Goal: Task Accomplishment & Management: Complete application form

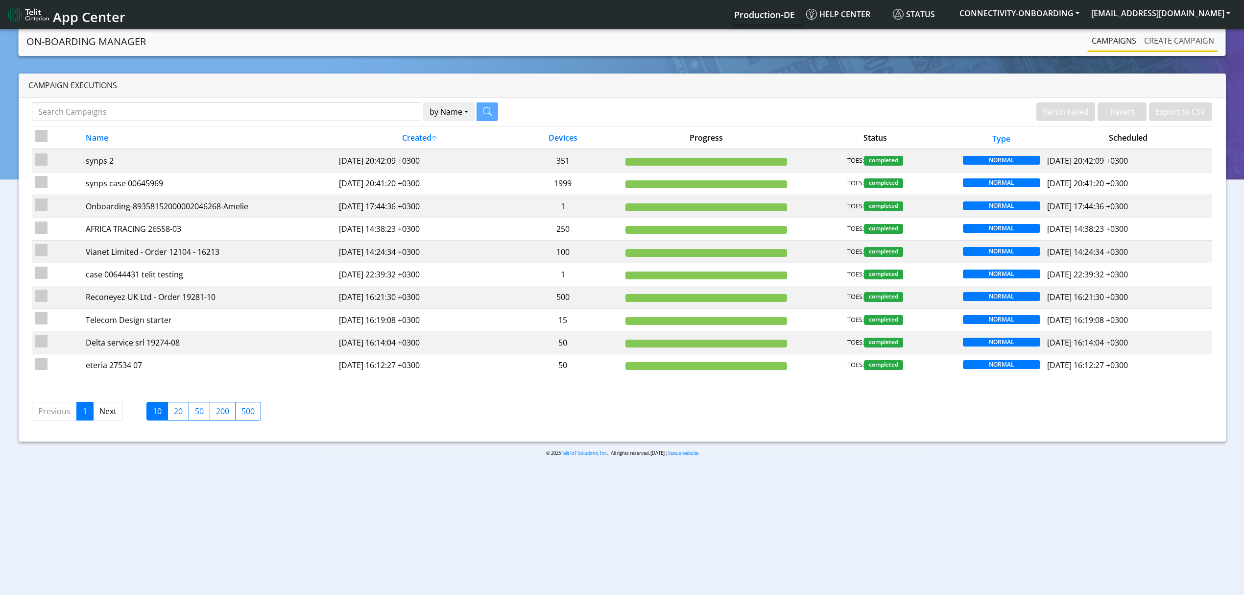
click at [1187, 38] on link "Create campaign" at bounding box center [1179, 41] width 78 height 20
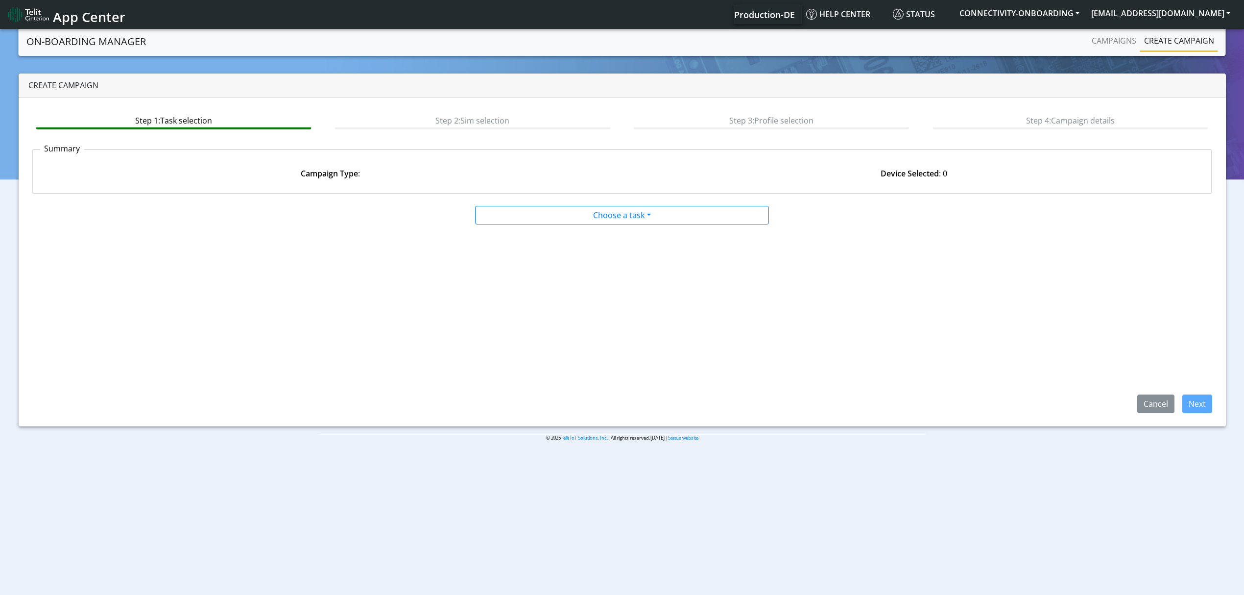
click at [584, 202] on div at bounding box center [621, 204] width 797 height 4
click at [583, 225] on app-paging-btns "Cancel Next" at bounding box center [622, 319] width 1181 height 188
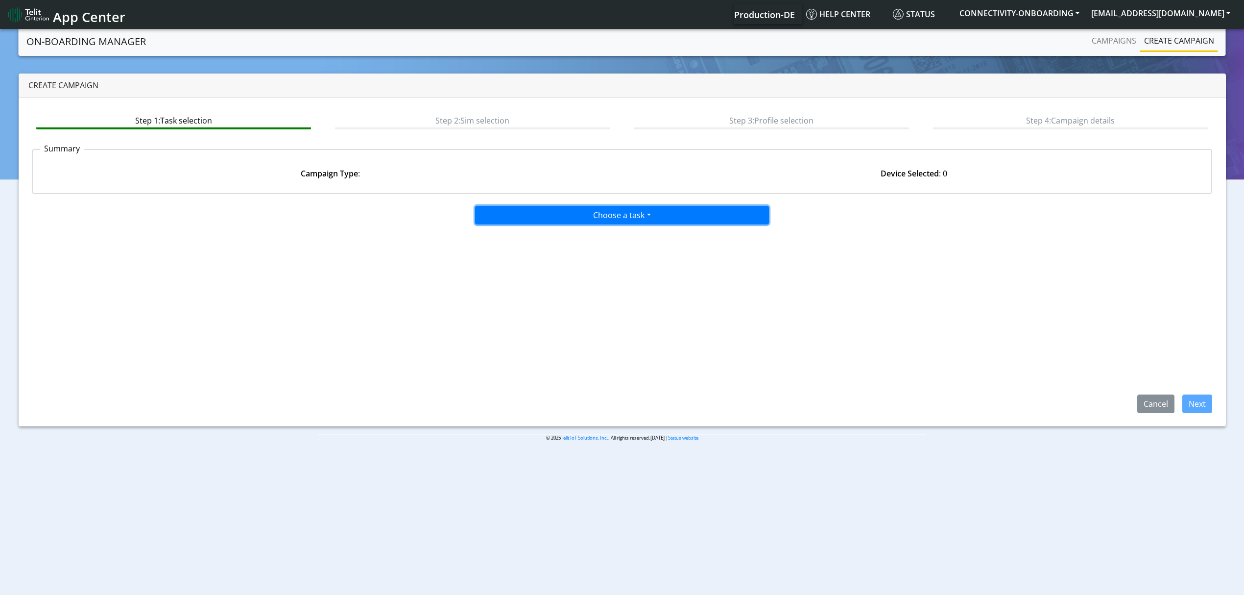
click at [565, 215] on button "Choose a task" at bounding box center [622, 215] width 294 height 19
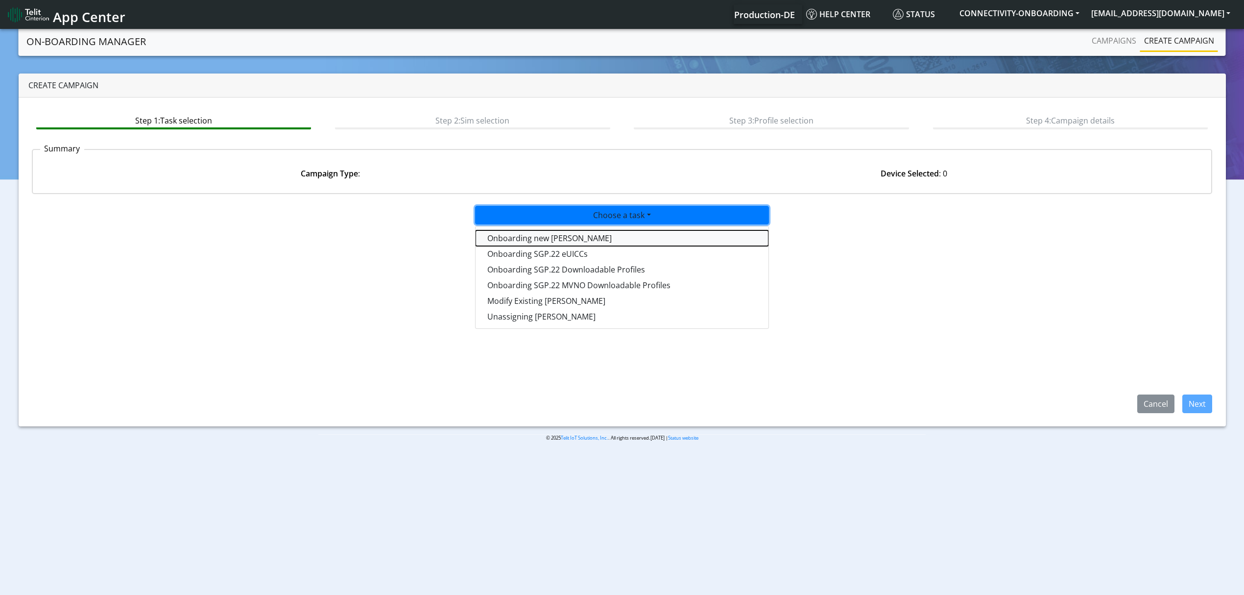
click at [565, 242] on tasktoes-dropdown "Onboarding new SIMs" at bounding box center [622, 238] width 293 height 16
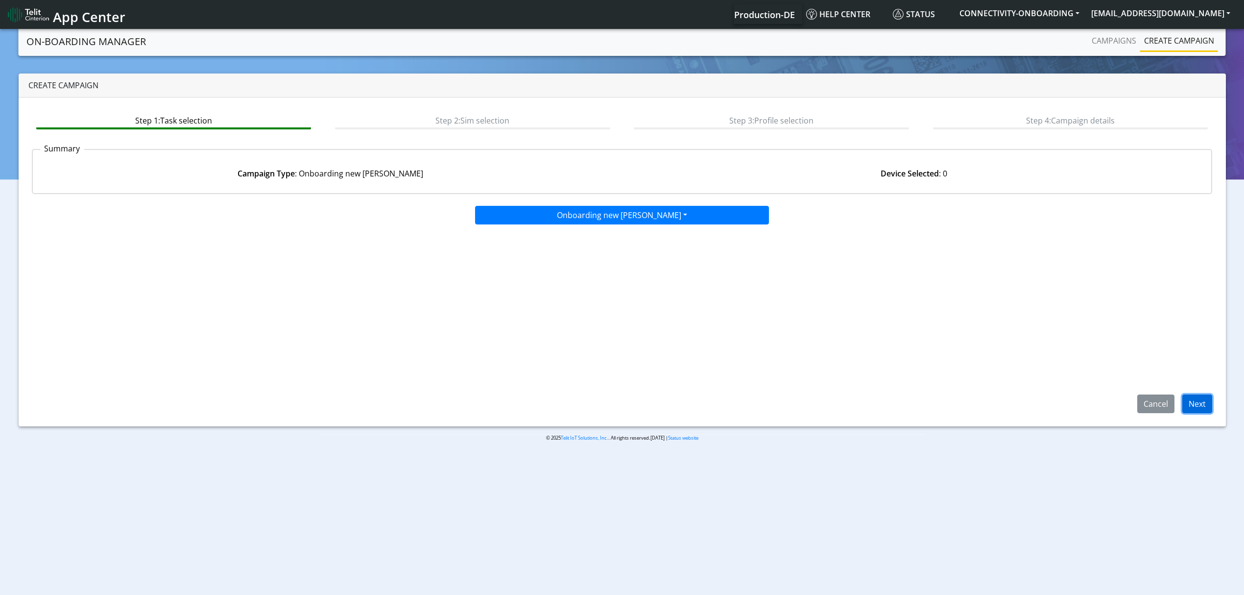
click at [1184, 404] on button "Next" at bounding box center [1198, 403] width 30 height 19
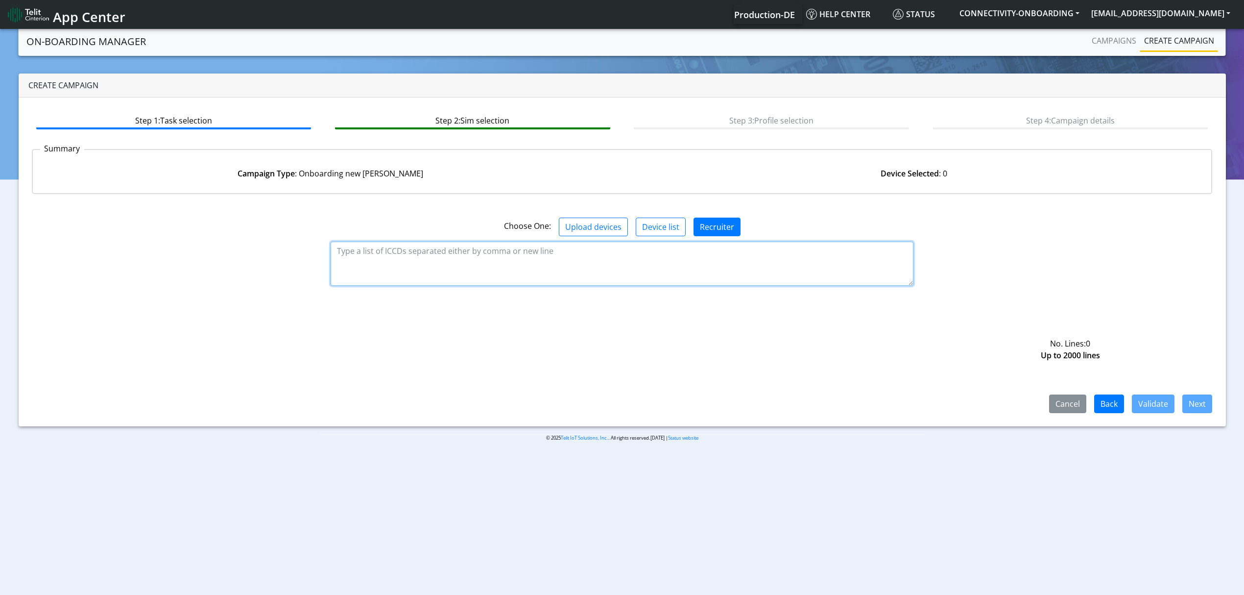
click at [548, 270] on textarea at bounding box center [622, 264] width 583 height 44
paste textarea "89358151000031765400 89358151000031765418"
type textarea "89358151000031765400 89358151000031765418"
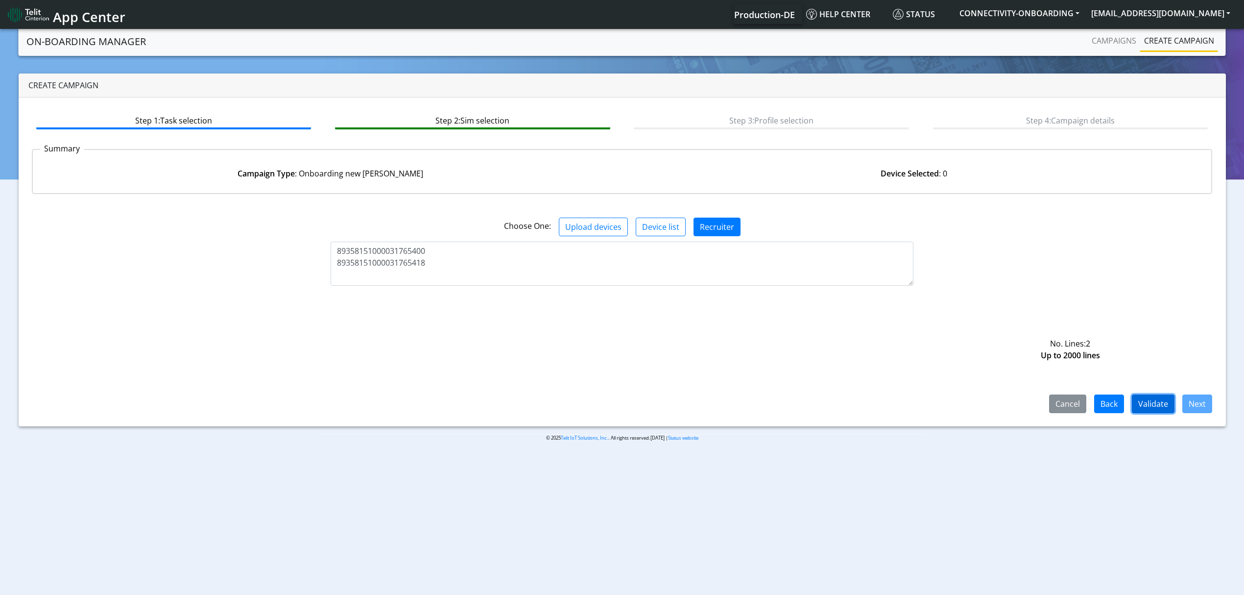
click at [1149, 400] on button "Validate" at bounding box center [1153, 403] width 43 height 19
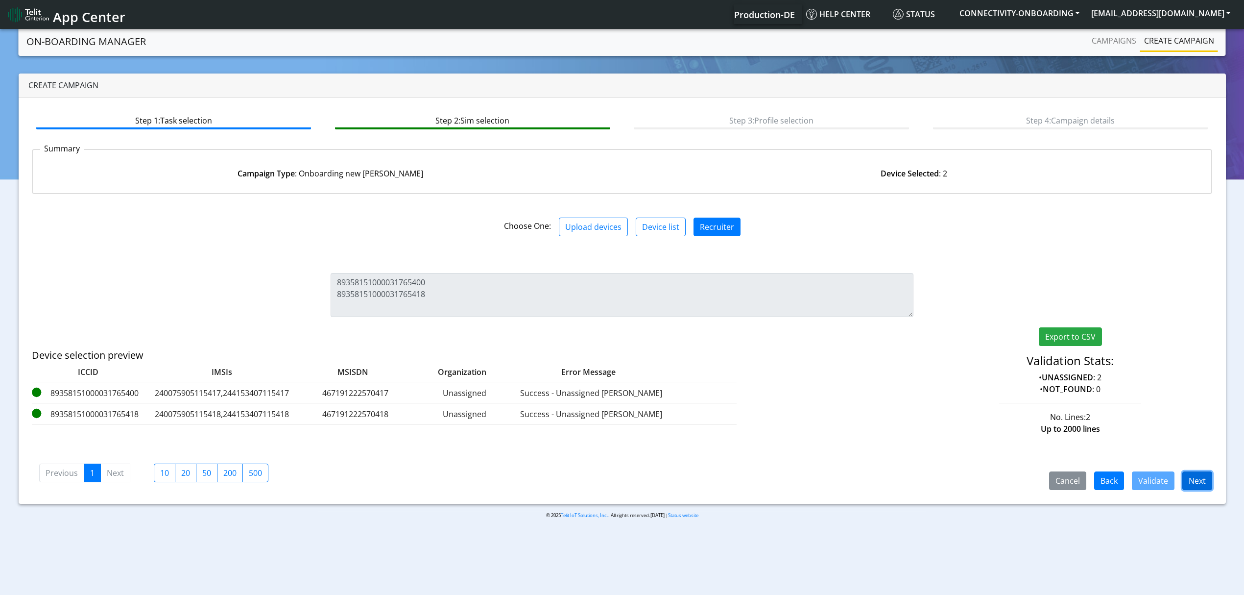
click at [1188, 472] on button "Next" at bounding box center [1198, 480] width 30 height 19
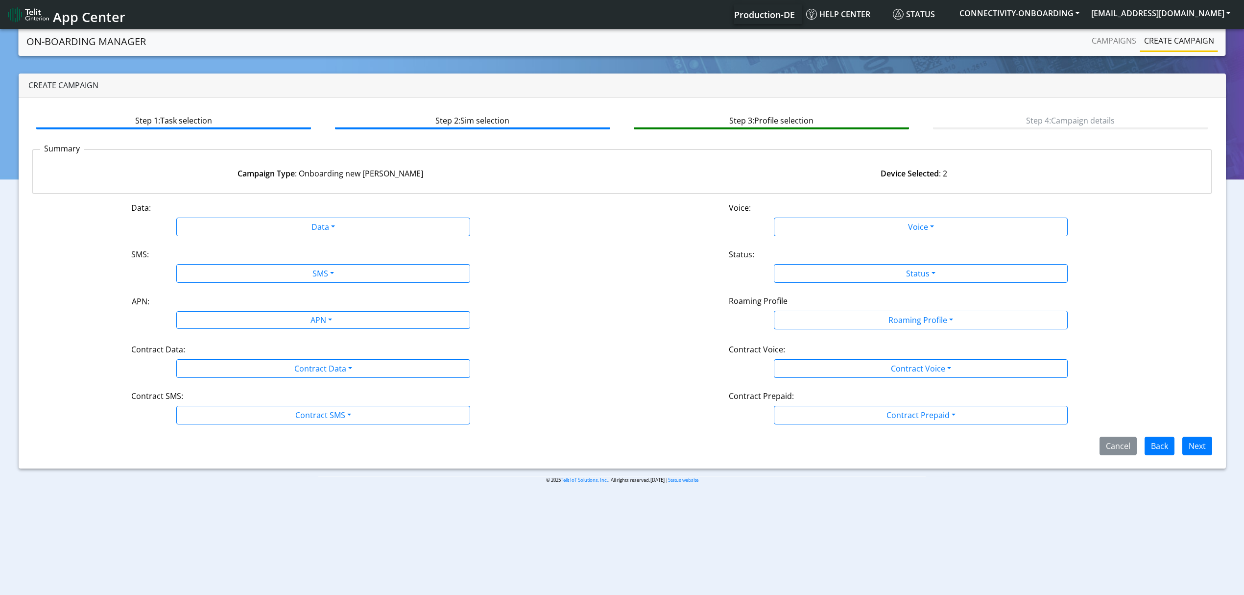
click at [295, 236] on div "Data: Data Disabled Enabled Voice: Voice Disabled Enabled SMS: SMS Disabled MO …" at bounding box center [622, 328] width 1181 height 253
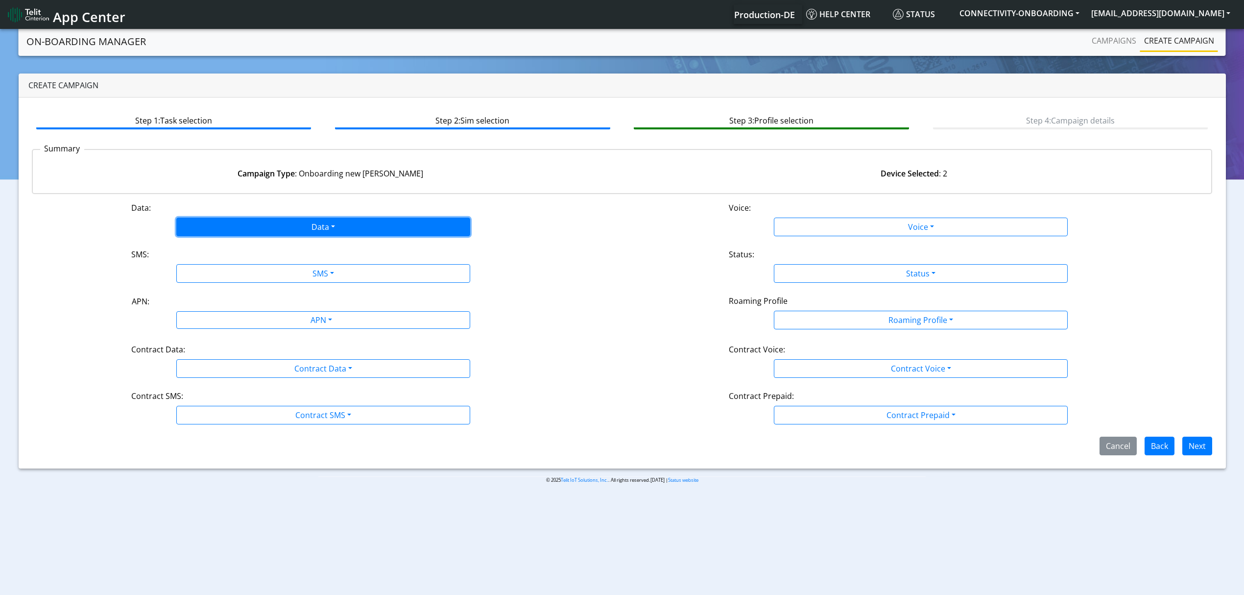
click at [236, 226] on button "Data" at bounding box center [323, 227] width 294 height 19
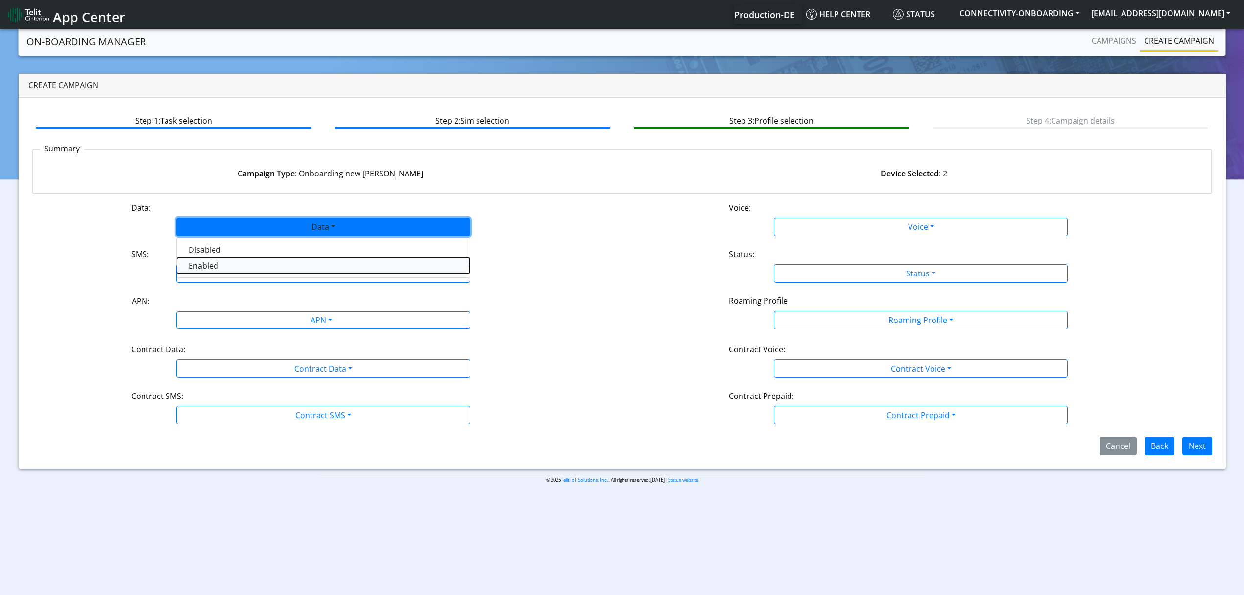
click at [212, 259] on button "Enabled" at bounding box center [323, 266] width 293 height 16
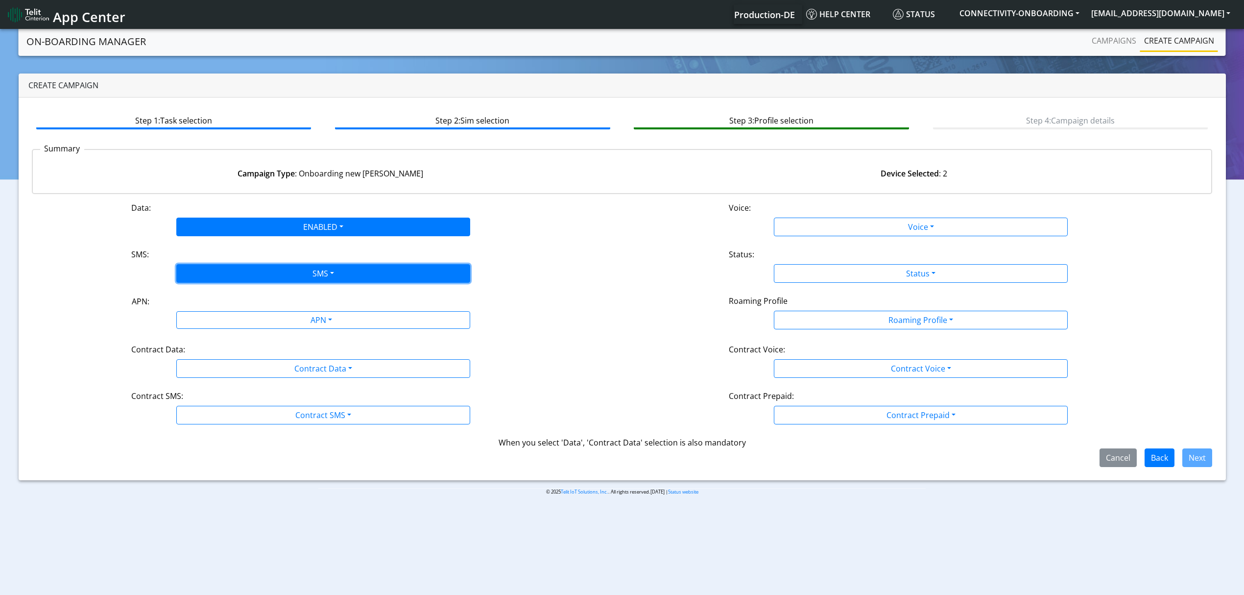
click at [228, 276] on button "SMS" at bounding box center [323, 273] width 294 height 19
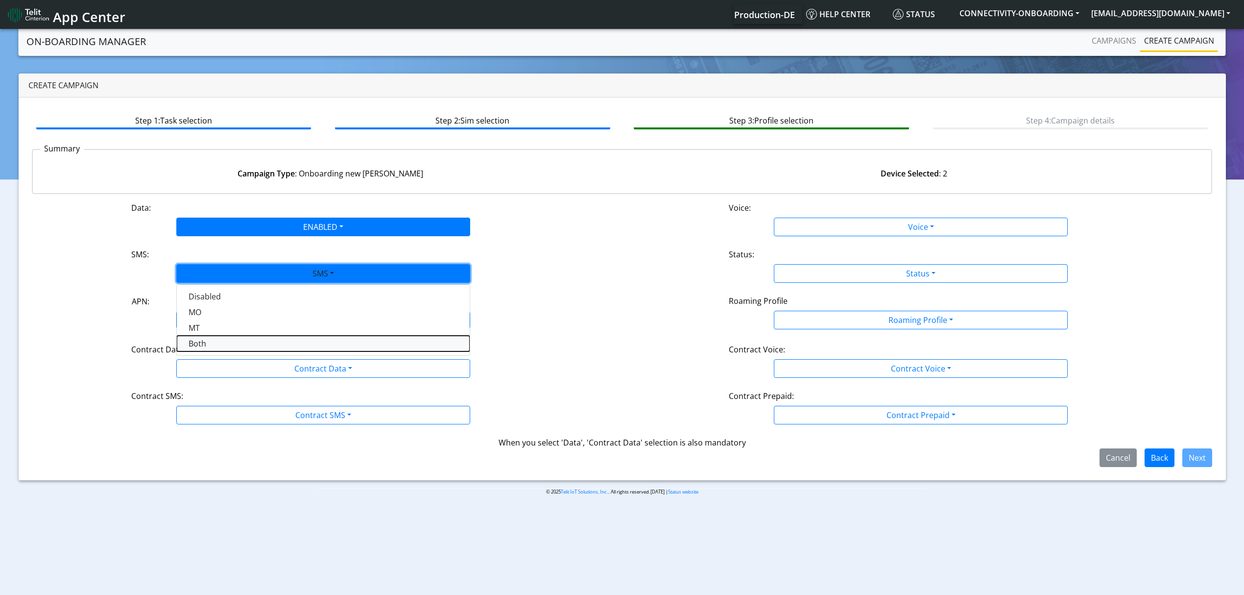
click at [226, 339] on button "Both" at bounding box center [323, 344] width 293 height 16
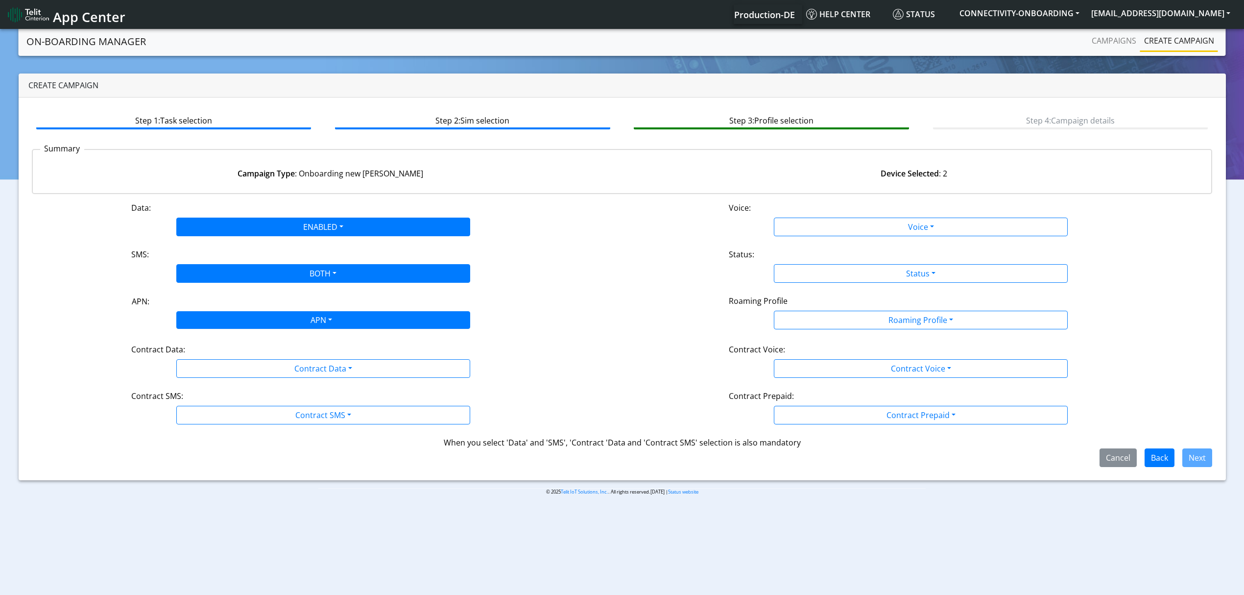
click at [220, 324] on div "APN" at bounding box center [321, 321] width 311 height 19
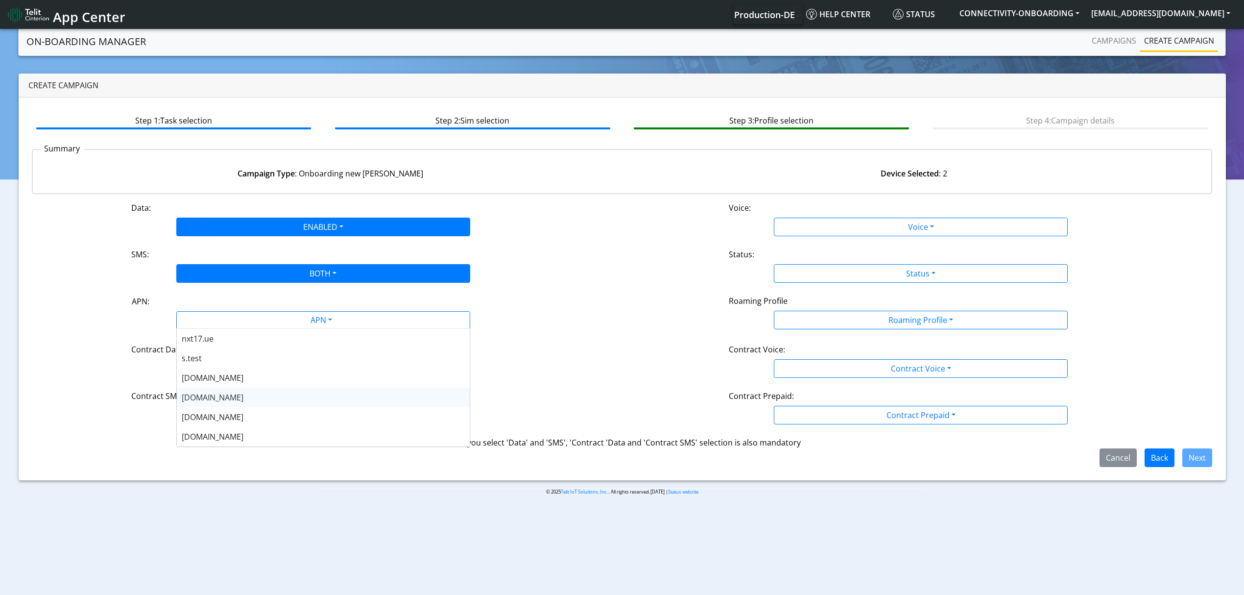
click at [235, 399] on div "nxt20.net" at bounding box center [323, 397] width 293 height 20
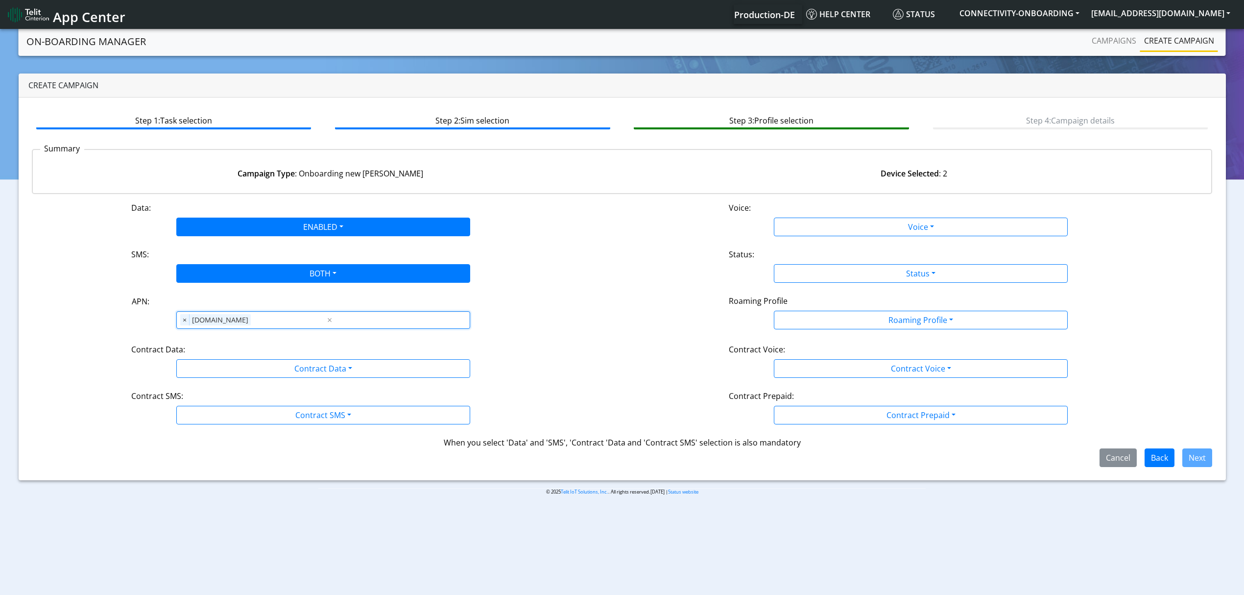
click at [220, 359] on div "Contract Data:" at bounding box center [323, 351] width 399 height 16
click at [220, 351] on div "Contract Data:" at bounding box center [323, 351] width 399 height 16
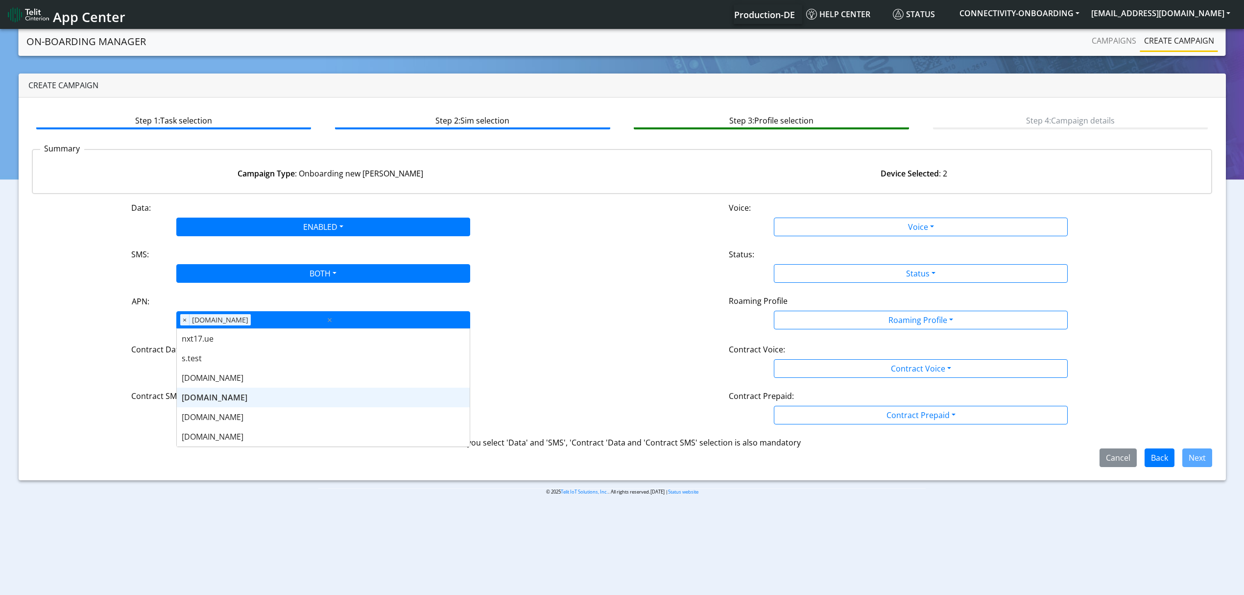
click at [179, 321] on div "APN × nxt20.net" at bounding box center [251, 320] width 148 height 17
click at [223, 317] on span "nxt20.net" at bounding box center [220, 320] width 61 height 12
click at [183, 319] on span "×" at bounding box center [184, 320] width 9 height 12
click at [218, 320] on div "APN" at bounding box center [321, 321] width 311 height 19
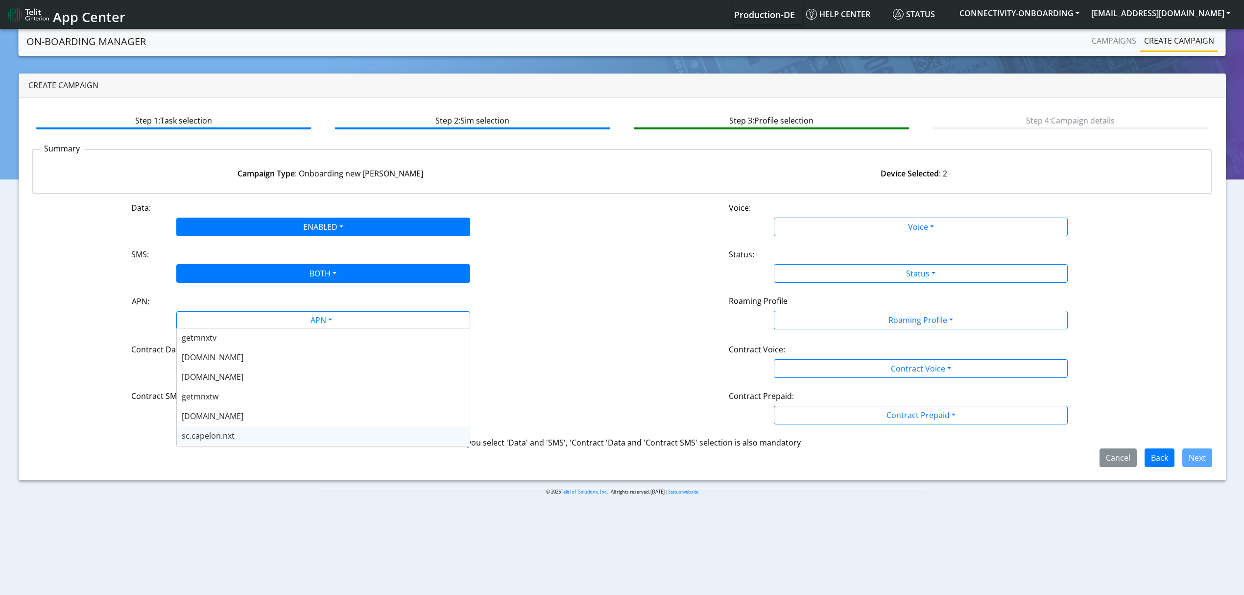
scroll to position [196, 0]
click at [240, 390] on div "nxtesim1.net" at bounding box center [323, 397] width 293 height 20
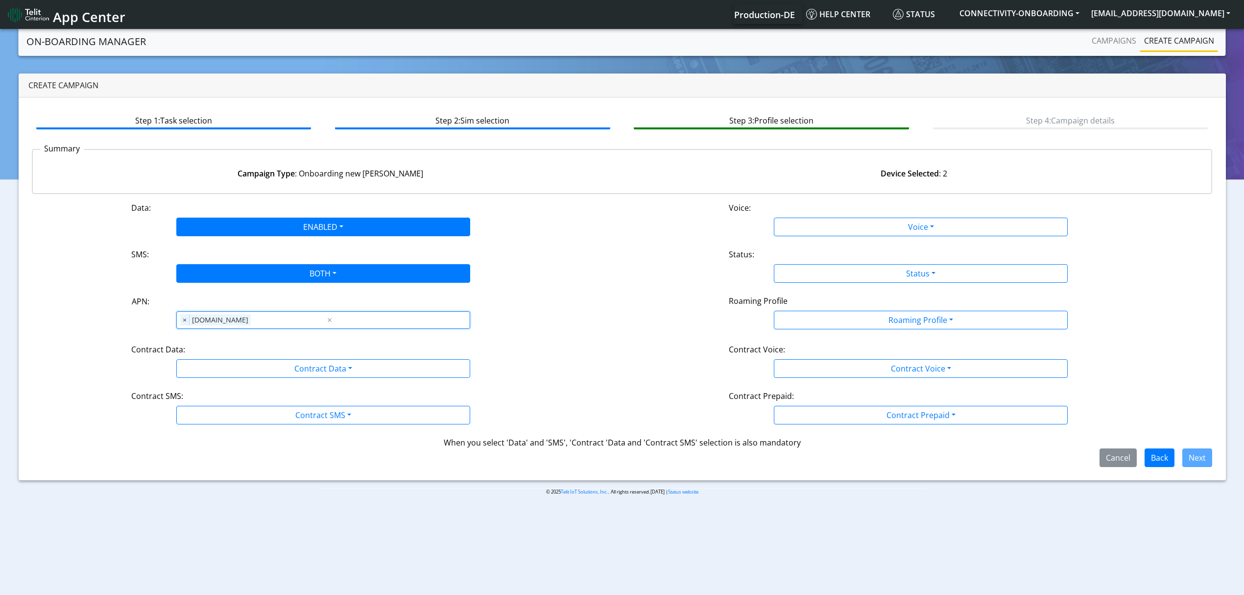
click at [239, 355] on div "Contract Data:" at bounding box center [323, 351] width 399 height 16
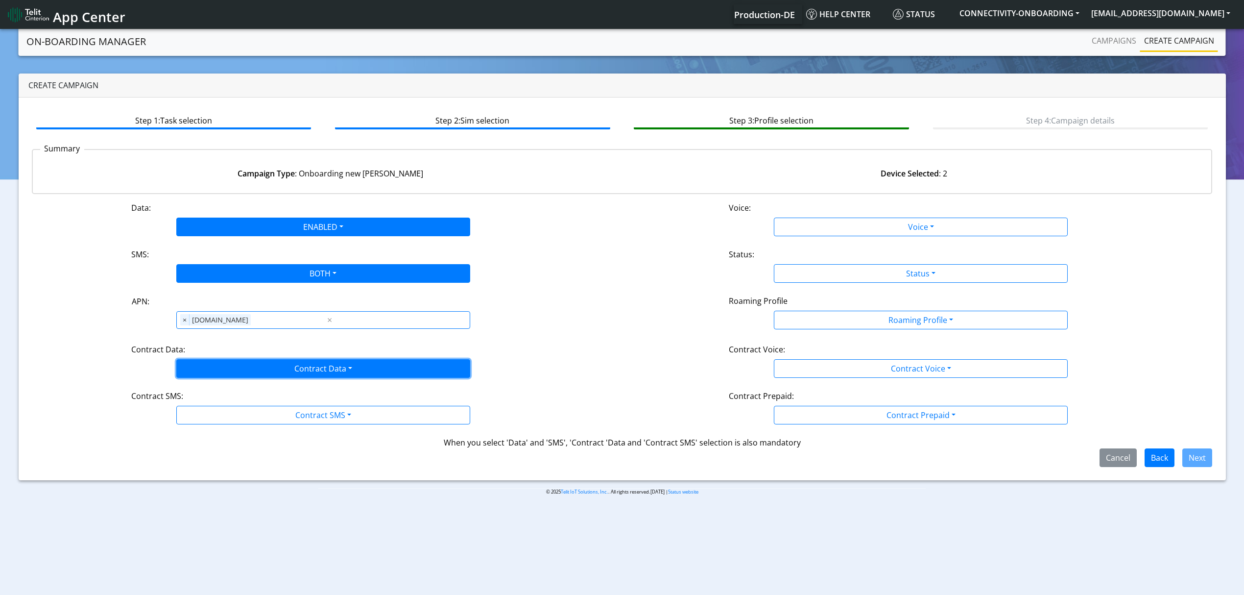
click at [232, 365] on button "Contract Data" at bounding box center [323, 368] width 294 height 19
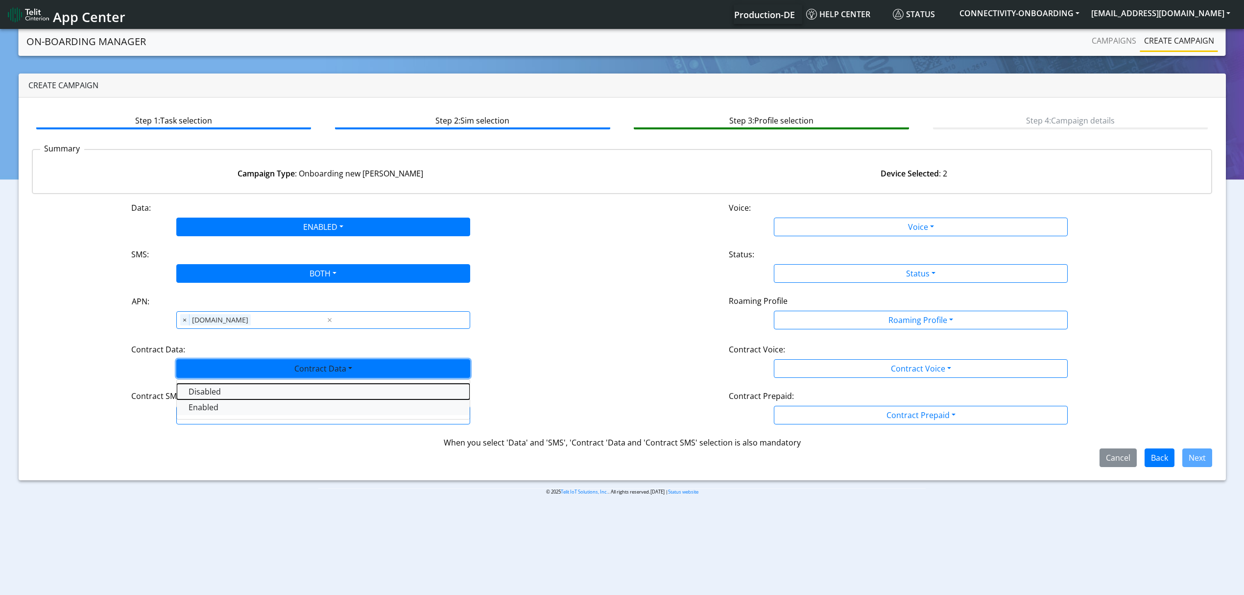
drag, startPoint x: 224, startPoint y: 388, endPoint x: 221, endPoint y: 403, distance: 14.4
click at [221, 403] on div "Disabled Enabled" at bounding box center [323, 399] width 294 height 40
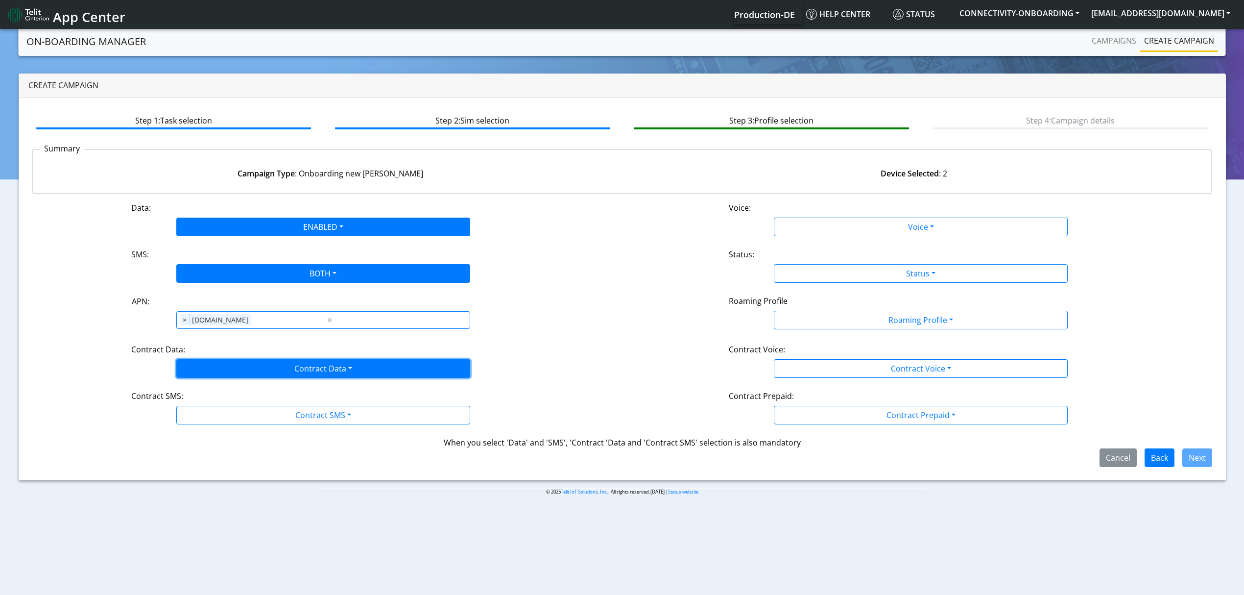
click at [220, 371] on button "Contract Data" at bounding box center [323, 368] width 294 height 19
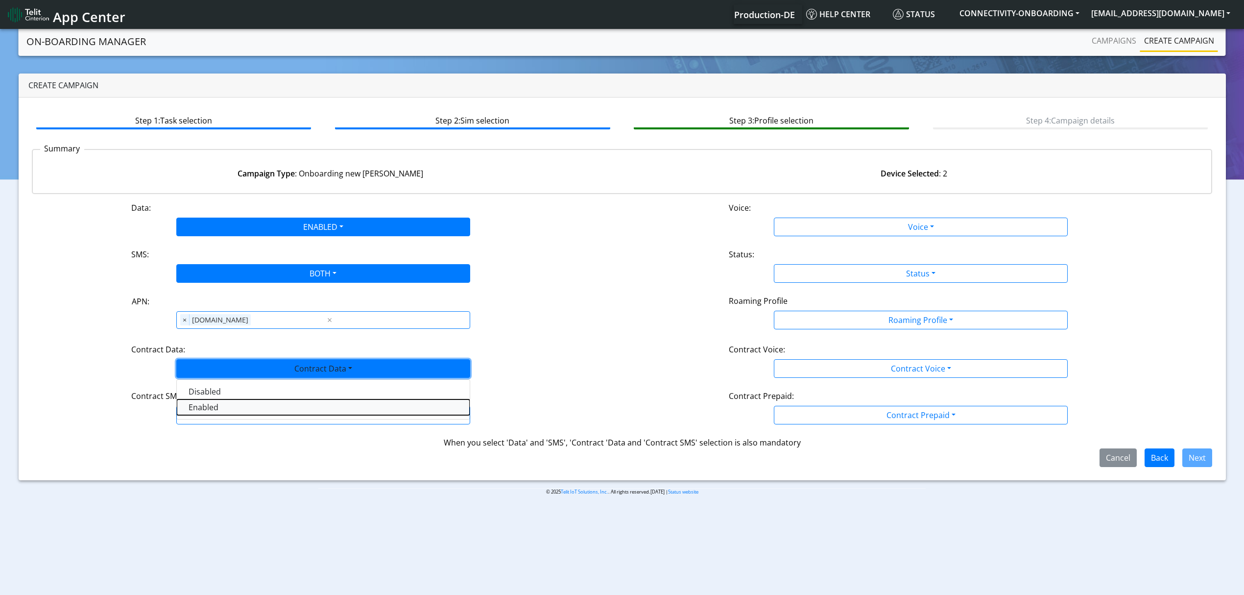
click at [218, 410] on Dataenabled-dropdown "Enabled" at bounding box center [323, 407] width 293 height 16
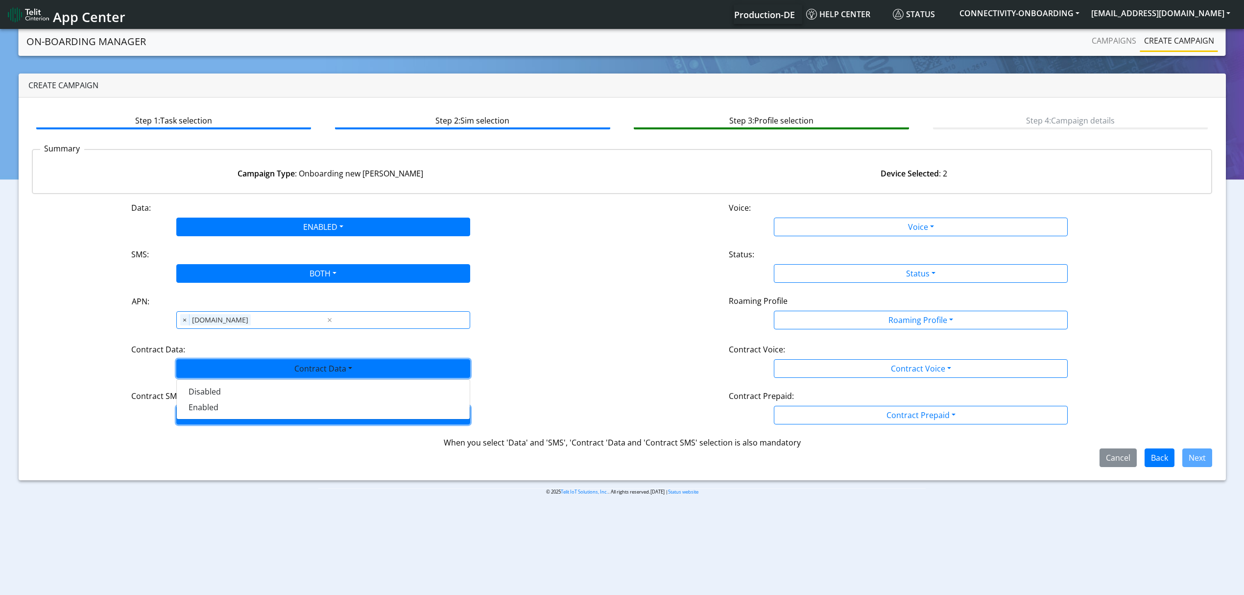
click at [219, 412] on button "Contract SMS" at bounding box center [323, 415] width 294 height 19
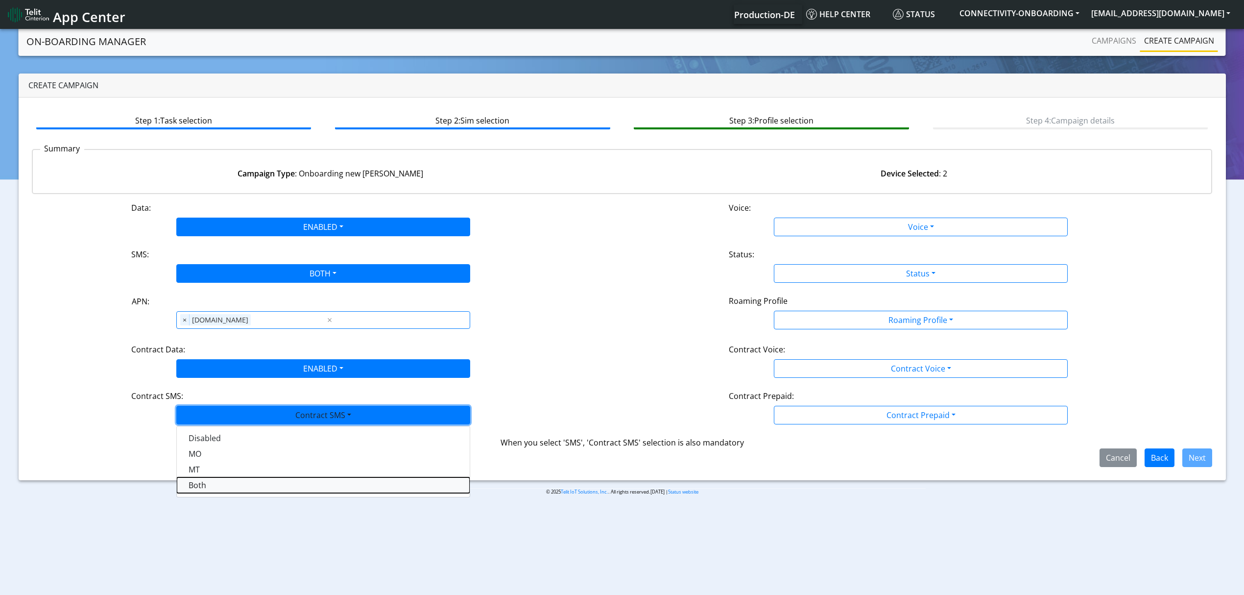
click at [208, 488] on SMSboth-dropdown "Both" at bounding box center [323, 485] width 293 height 16
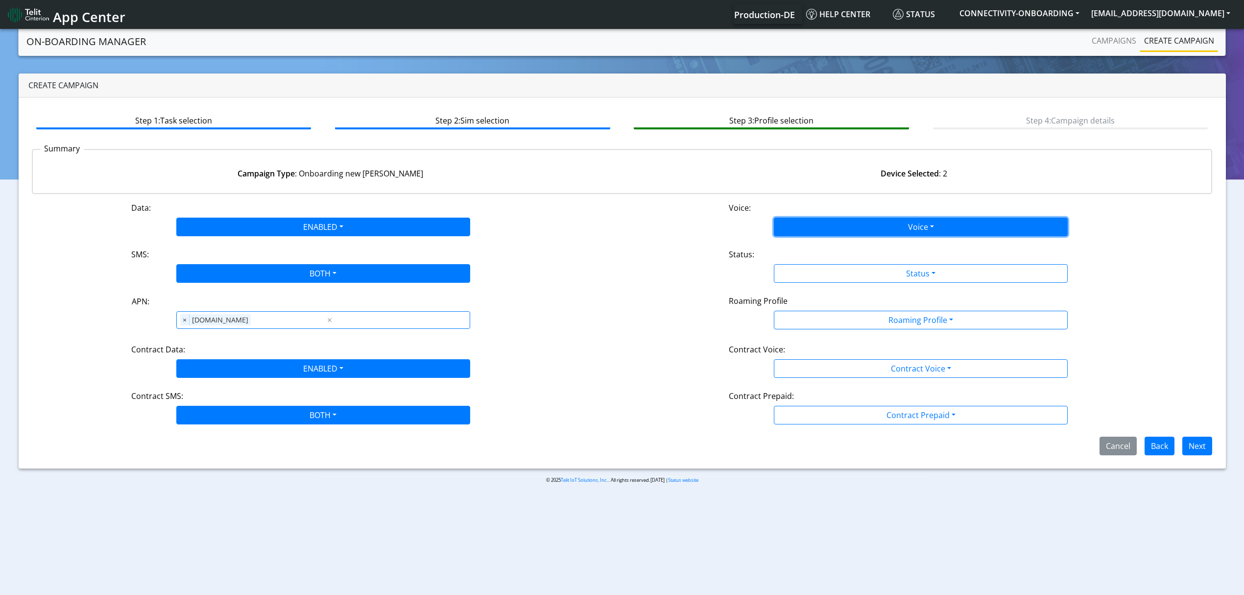
click at [869, 226] on button "Voice" at bounding box center [921, 227] width 294 height 19
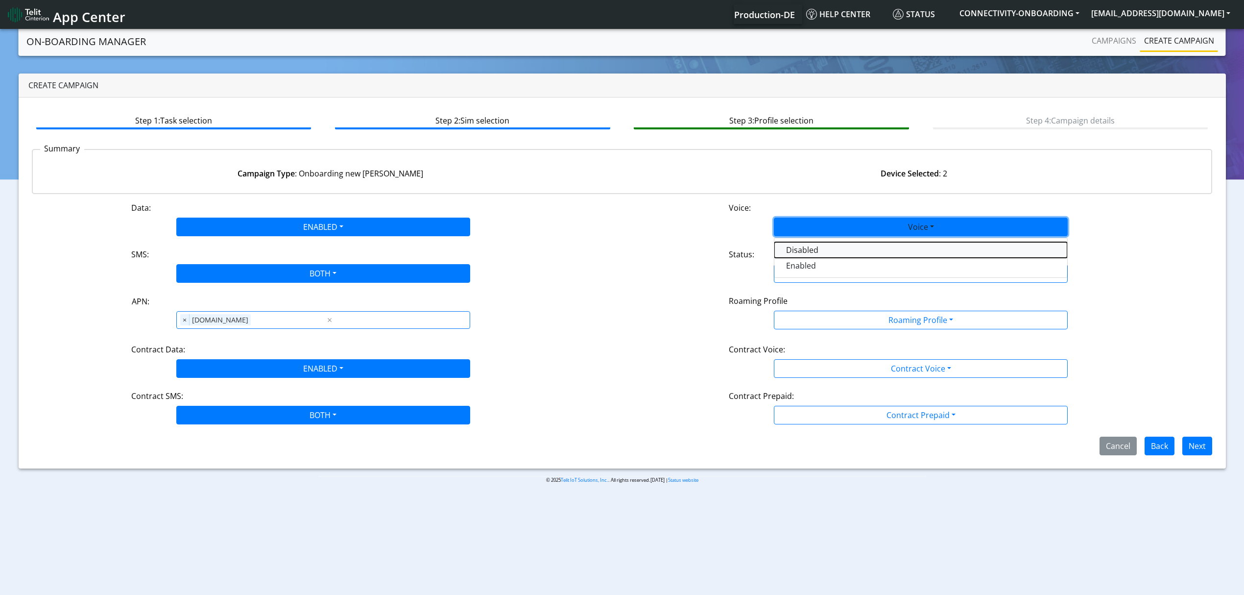
click at [839, 251] on button "Disabled" at bounding box center [921, 250] width 293 height 16
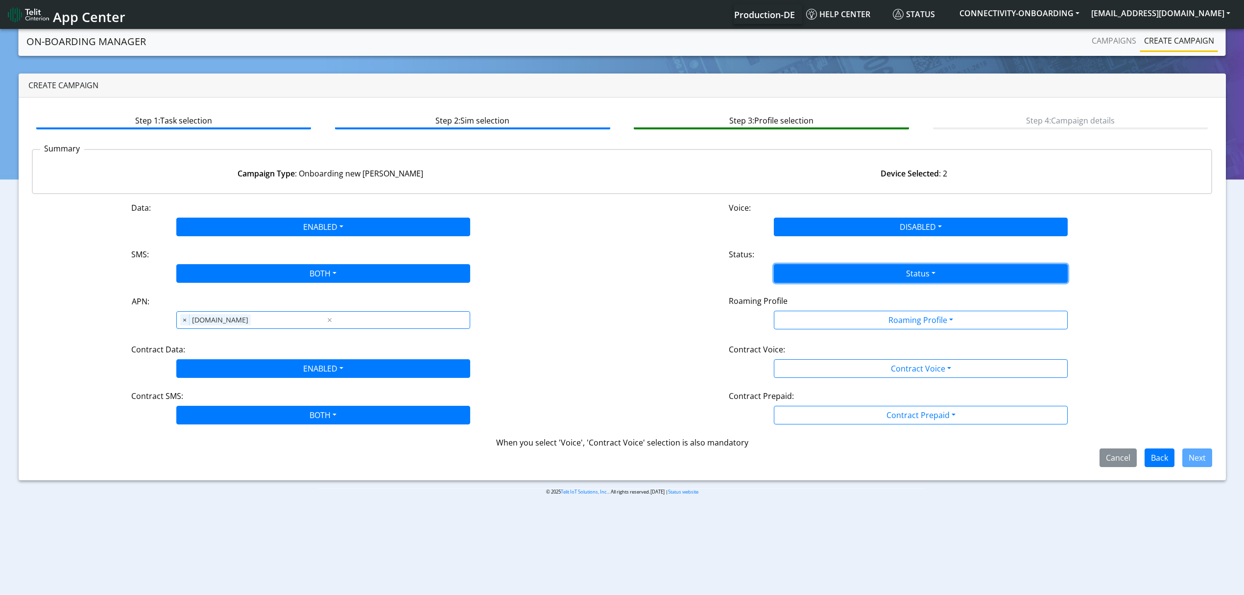
click at [827, 274] on button "Status" at bounding box center [921, 273] width 294 height 19
click at [816, 298] on button "Activate" at bounding box center [921, 297] width 293 height 16
click at [815, 323] on button "Roaming Profile" at bounding box center [921, 320] width 294 height 19
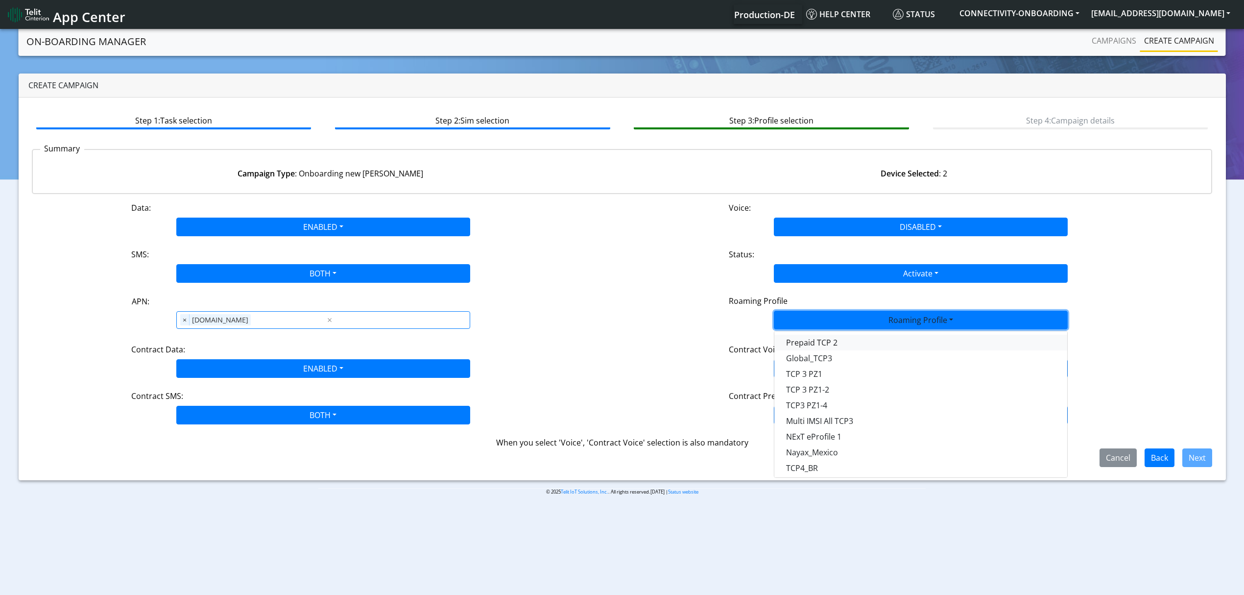
scroll to position [259, 0]
click at [833, 461] on Profile-dropdown "Global TCP 5" at bounding box center [921, 466] width 293 height 16
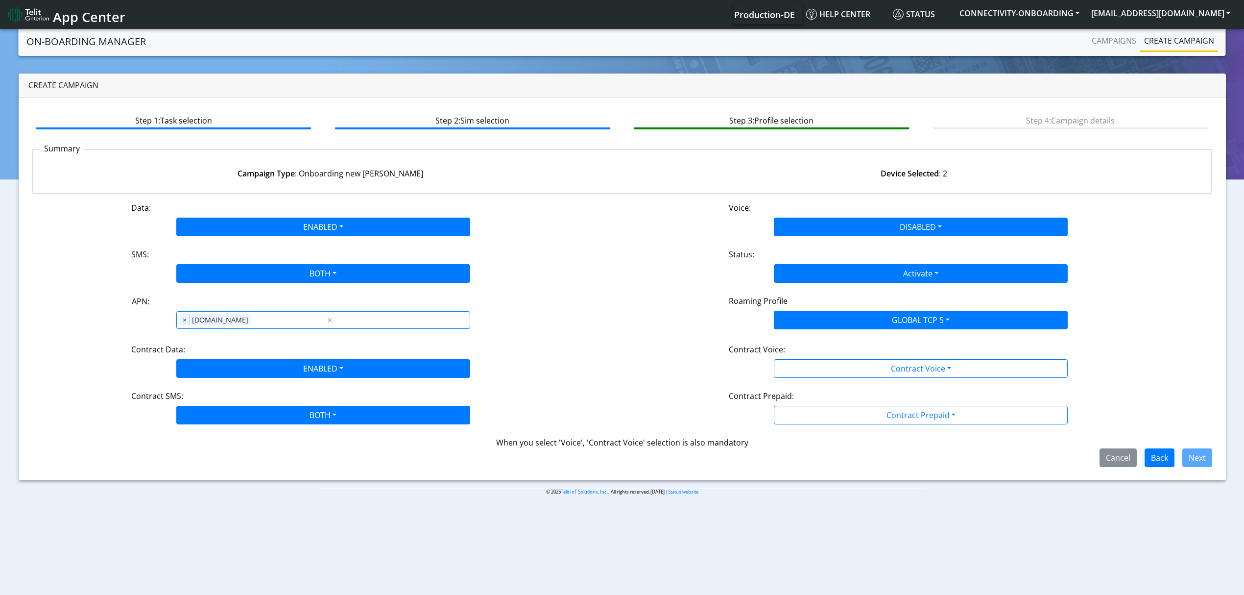
click at [825, 385] on div "Data: ENABLED Disabled Enabled Voice: DISABLED Disabled Enabled SMS: BOTH Disab…" at bounding box center [622, 334] width 1181 height 265
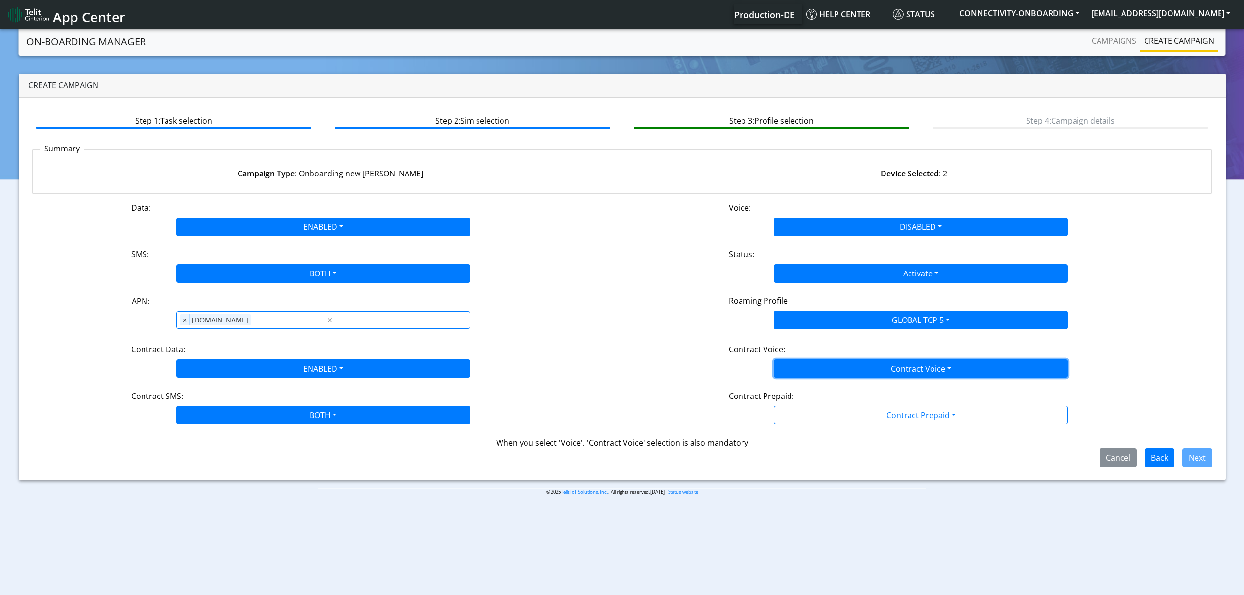
click at [820, 375] on button "Contract Voice" at bounding box center [921, 368] width 294 height 19
click at [808, 388] on Voicedisabled-dropdown "Disabled" at bounding box center [921, 392] width 293 height 16
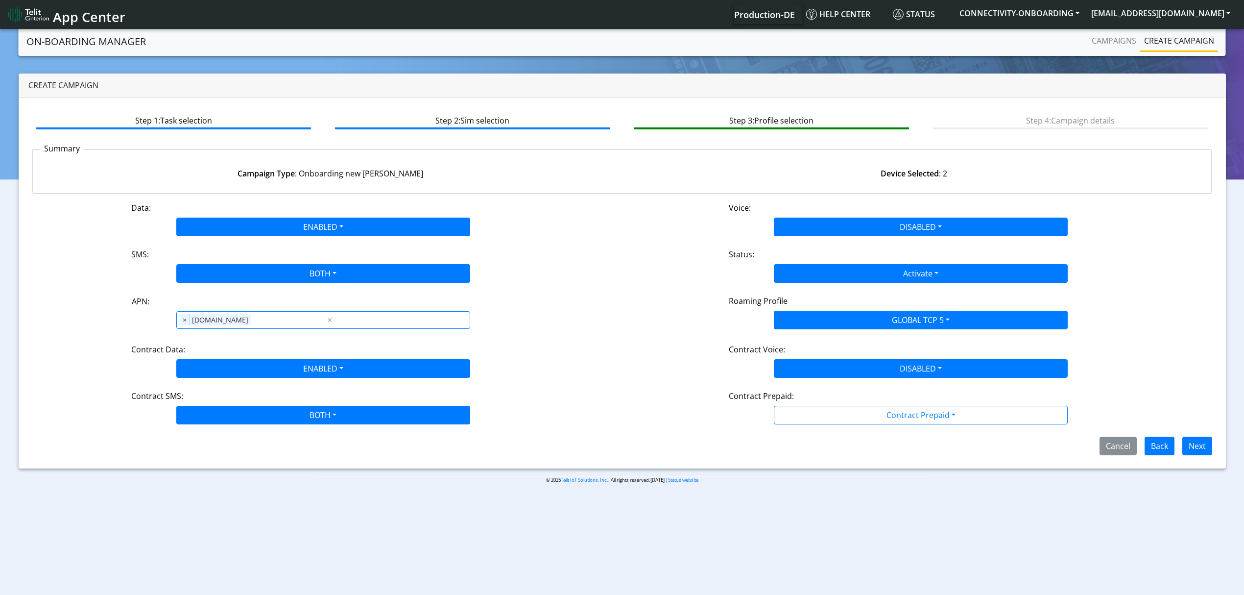
click at [814, 403] on div "Contract Prepaid:" at bounding box center [921, 398] width 399 height 16
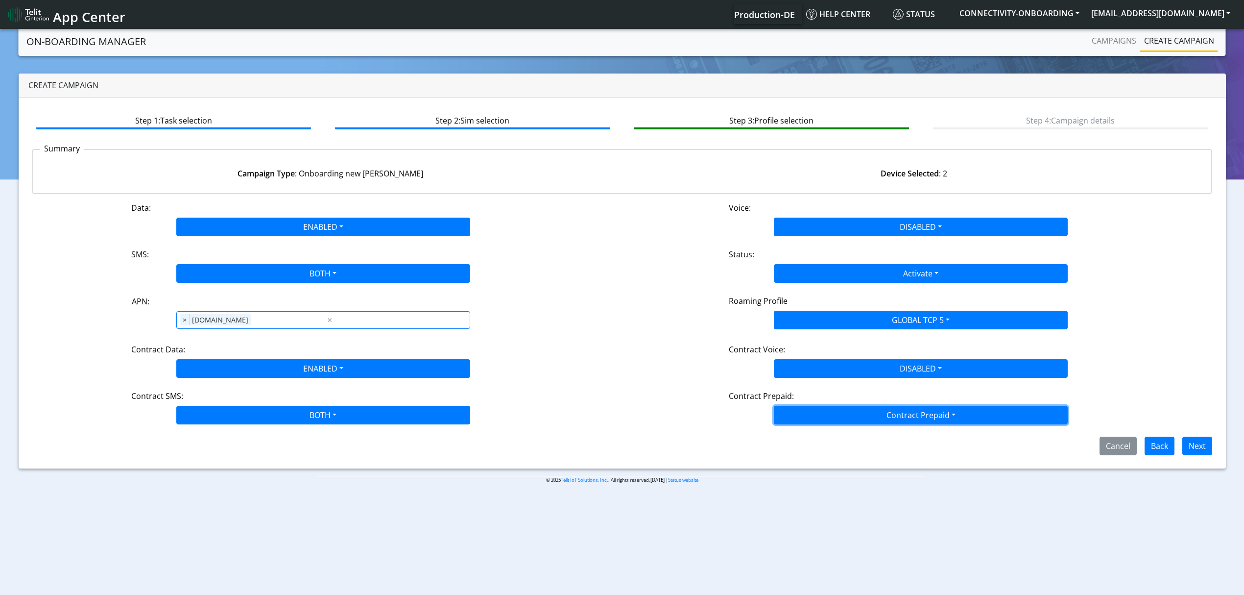
click at [816, 412] on button "Contract Prepaid" at bounding box center [921, 415] width 294 height 19
click at [811, 453] on Prepaidnotprepaid-dropdown "No" at bounding box center [921, 454] width 293 height 16
click at [892, 450] on div "Cancel Back Next" at bounding box center [622, 445] width 1196 height 19
click at [1186, 448] on button "Next" at bounding box center [1198, 445] width 30 height 19
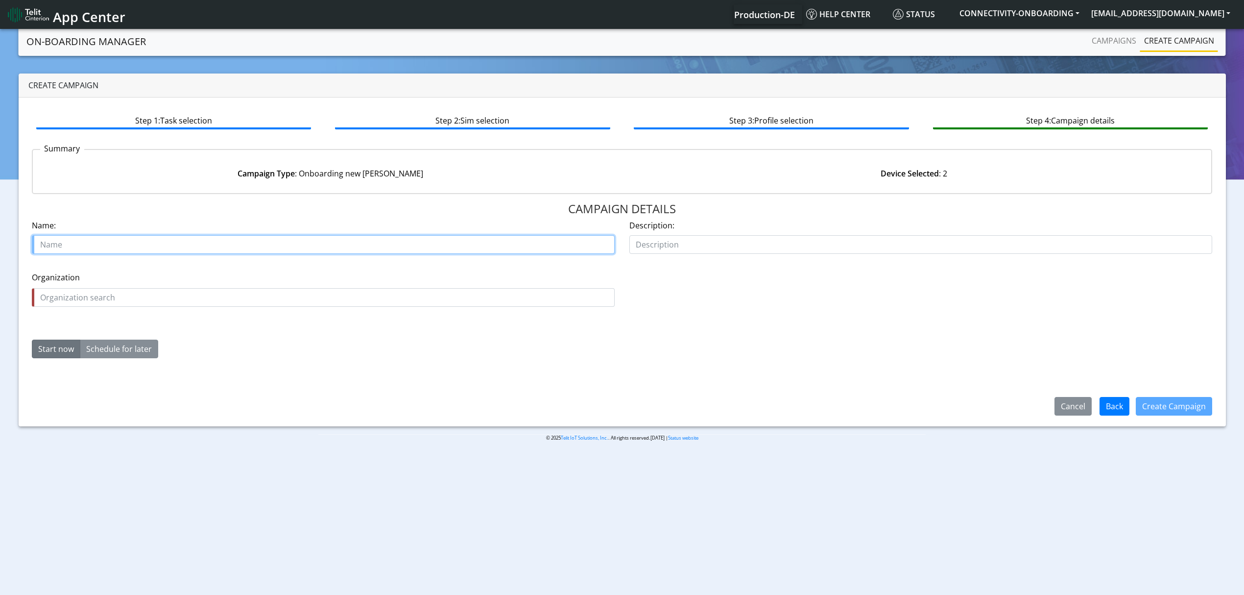
paste input "INCITAT_ENVIRONNEMENT"
type input "INCITAT_ENVIRONNEMENT STARTER"
click at [169, 287] on div "Organization is required Organization" at bounding box center [323, 288] width 583 height 35
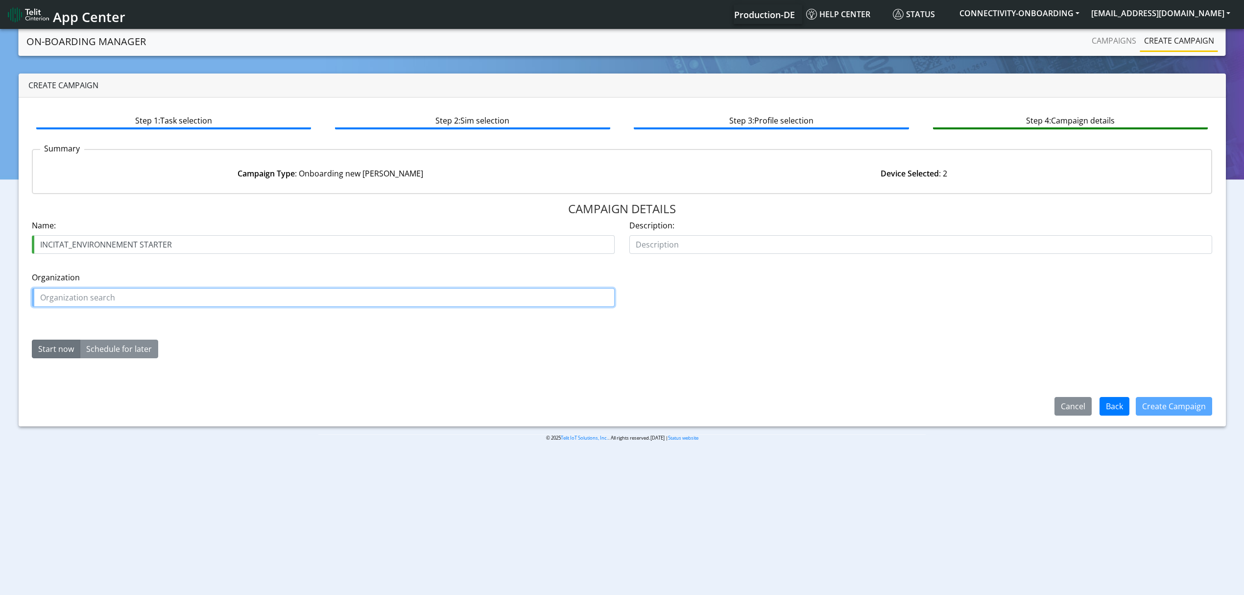
click at [161, 295] on input "text" at bounding box center [323, 297] width 583 height 19
paste input "INCITAT_ENVIRONNEMENT"
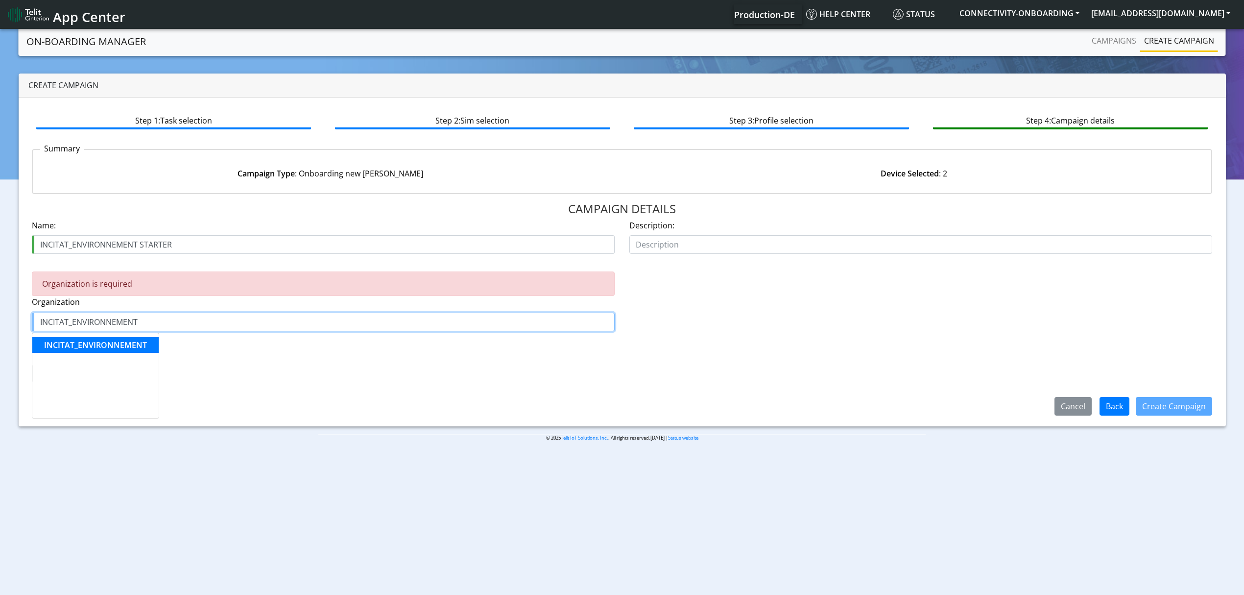
click at [91, 348] on span "INCITAT_ENVIRONNEMENT" at bounding box center [95, 344] width 103 height 11
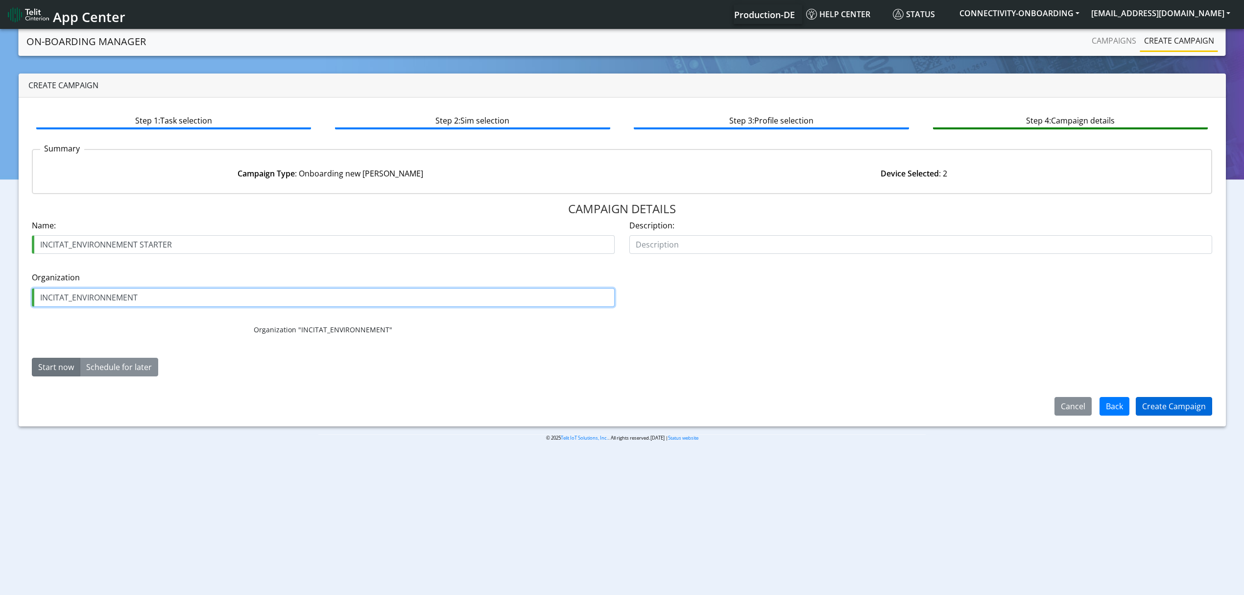
type input "INCITAT_ENVIRONNEMENT"
click at [1191, 399] on button "Create Campaign" at bounding box center [1174, 406] width 76 height 19
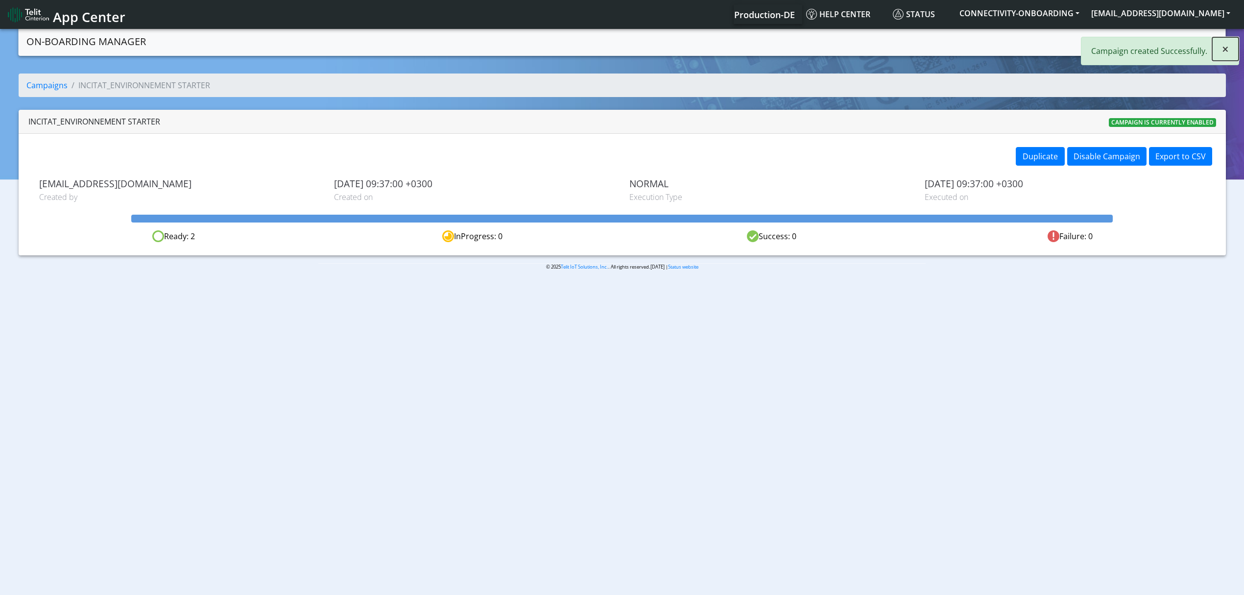
click at [1224, 49] on span "×" at bounding box center [1225, 49] width 7 height 16
click at [1110, 48] on link "Campaigns" at bounding box center [1114, 41] width 52 height 20
